Goal: Navigation & Orientation: Go to known website

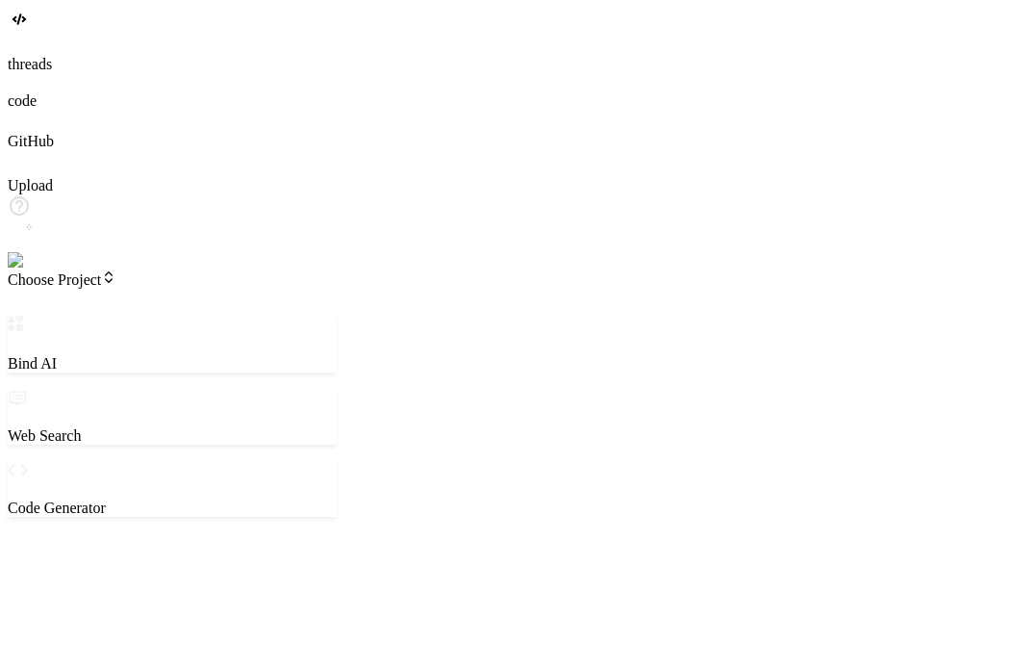
type textarea "x"
click at [36, 269] on img at bounding box center [34, 260] width 53 height 17
click at [31, 269] on img at bounding box center [34, 260] width 53 height 17
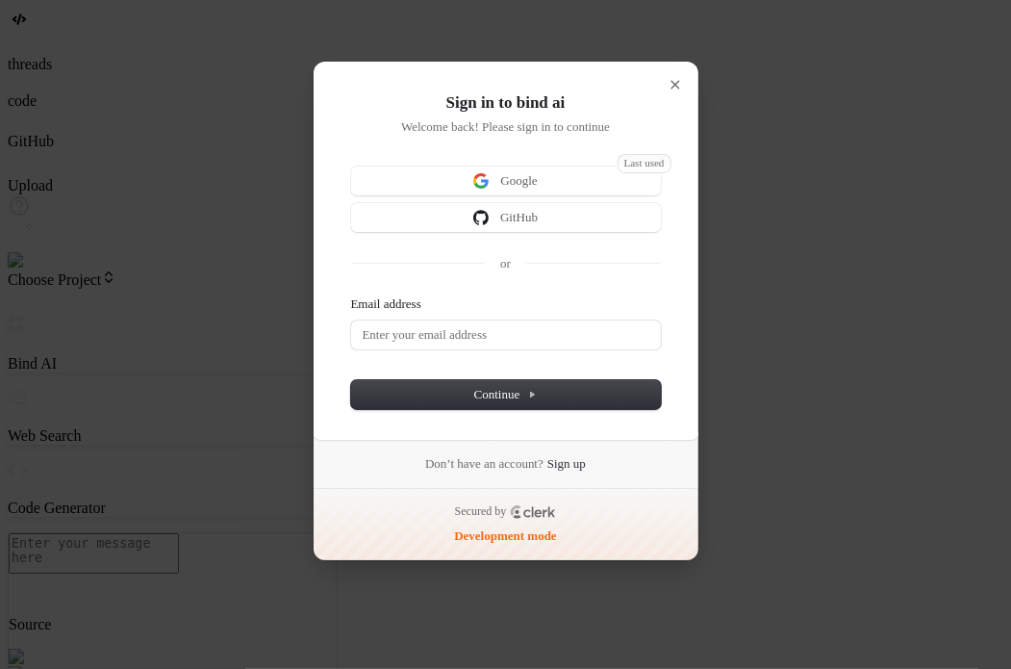
click at [368, 102] on h1 "Sign in to bind ai" at bounding box center [506, 102] width 310 height 23
click at [407, 87] on div "Sign in to bind ai Welcome back! Please sign in to continue Last used Google Gi…" at bounding box center [506, 250] width 387 height 379
drag, startPoint x: 433, startPoint y: 105, endPoint x: 659, endPoint y: 130, distance: 227.5
click at [659, 130] on div "Sign in to bind ai Welcome back! Please sign in to continue" at bounding box center [506, 113] width 310 height 44
copy div "Sign in to bind ai Welcome back! Please sign in to continue"
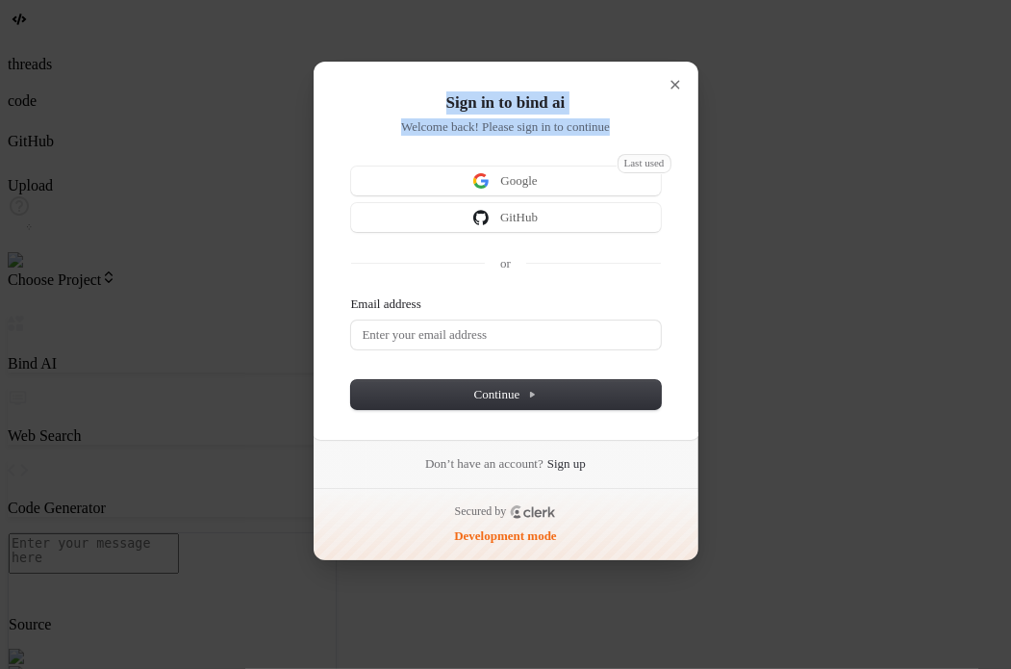
click at [561, 85] on div "Sign in to bind ai Welcome back! Please sign in to continue Last used Google Gi…" at bounding box center [506, 250] width 387 height 379
drag, startPoint x: 432, startPoint y: 99, endPoint x: 647, endPoint y: 130, distance: 217.7
click at [647, 130] on div "Sign in to bind ai Welcome back! Please sign in to continue" at bounding box center [506, 113] width 310 height 44
copy div "Sign in to bind ai Welcome back! Please sign in to continue"
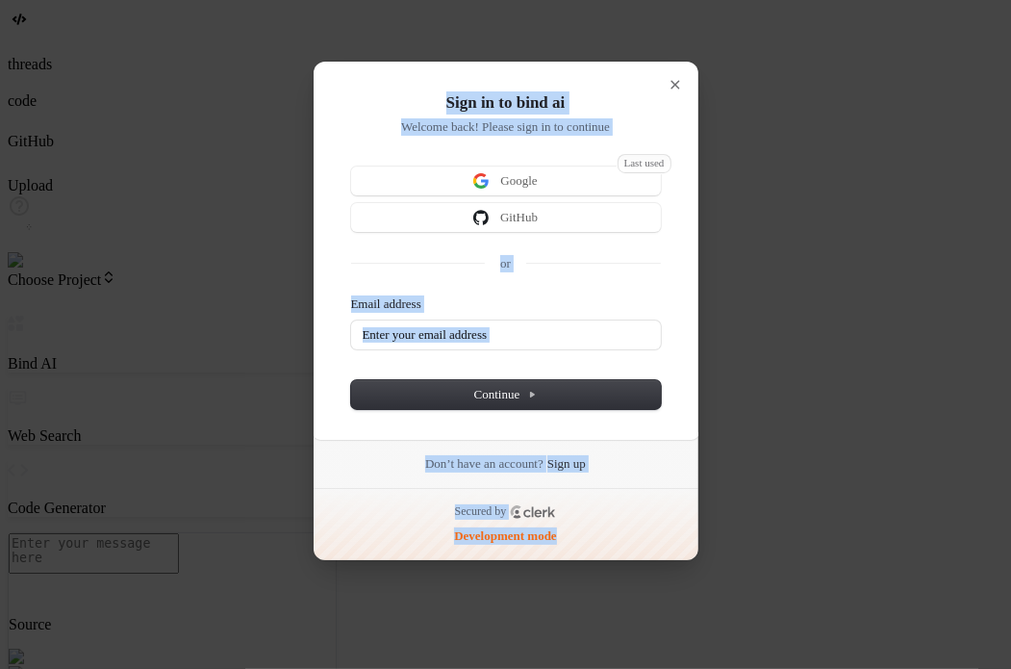
copy div "Sign in to bind ai Welcome back! Please sign in to continue Last used Google Gi…"
click at [428, 98] on h1 "Sign in to bind ai" at bounding box center [506, 102] width 310 height 23
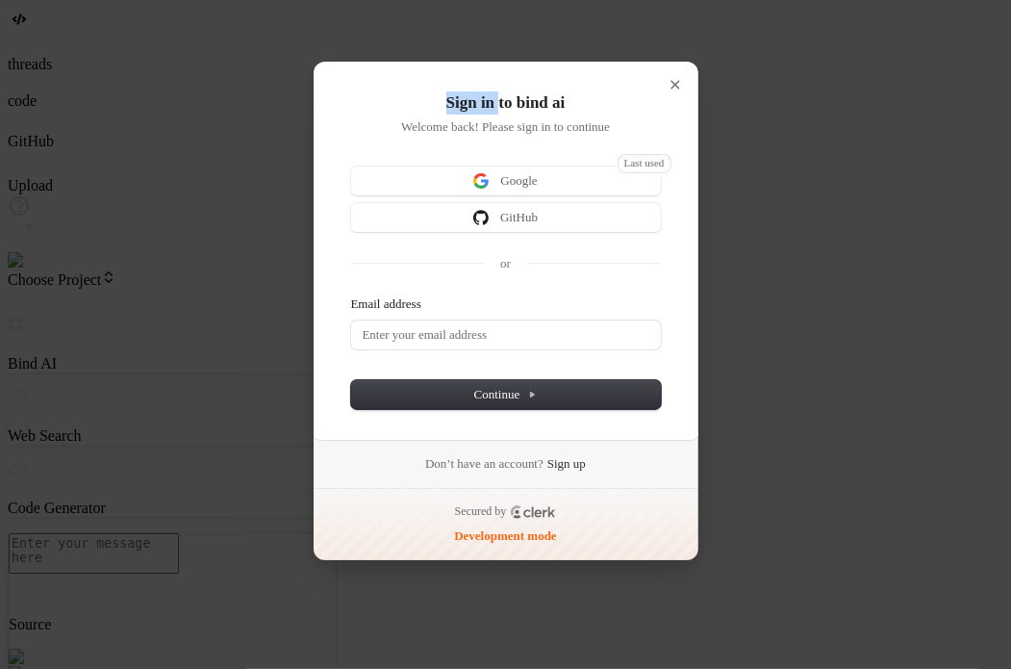
drag, startPoint x: 428, startPoint y: 98, endPoint x: 499, endPoint y: 104, distance: 71.4
click at [499, 104] on h1 "Sign in to bind ai" at bounding box center [506, 102] width 310 height 23
